Goal: Obtain resource: Obtain resource

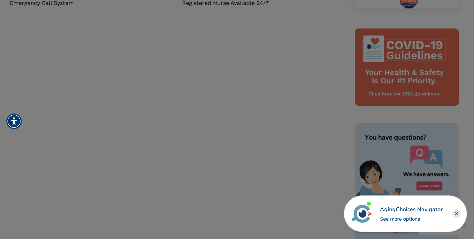
scroll to position [389, 0]
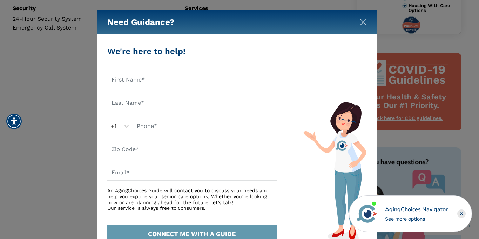
click at [362, 21] on img "Close" at bounding box center [363, 22] width 7 height 7
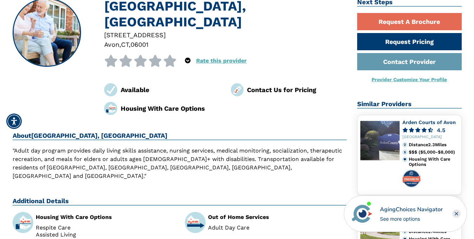
scroll to position [0, 0]
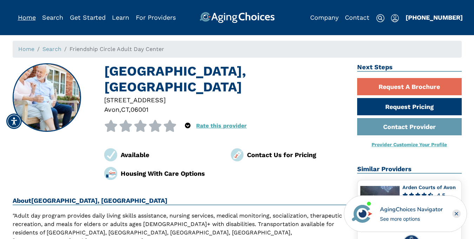
click at [27, 16] on link "Home" at bounding box center [27, 17] width 18 height 7
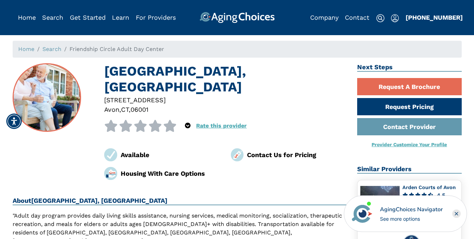
click at [47, 97] on img at bounding box center [46, 97] width 67 height 67
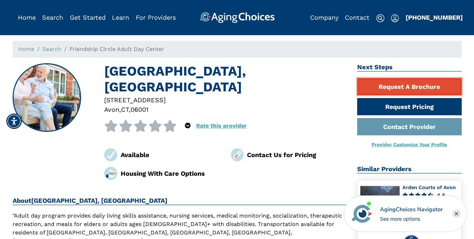
click at [407, 85] on link "Request A Brochure" at bounding box center [409, 86] width 105 height 17
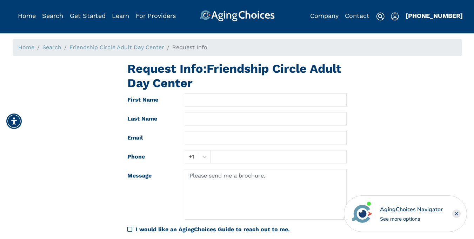
scroll to position [1, 0]
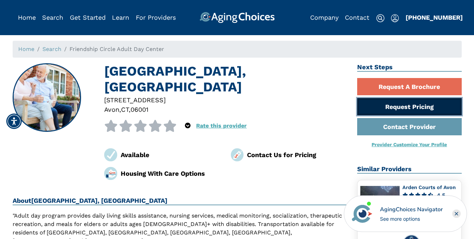
click at [396, 102] on link "Request Pricing" at bounding box center [409, 106] width 105 height 17
